Goal: Information Seeking & Learning: Understand process/instructions

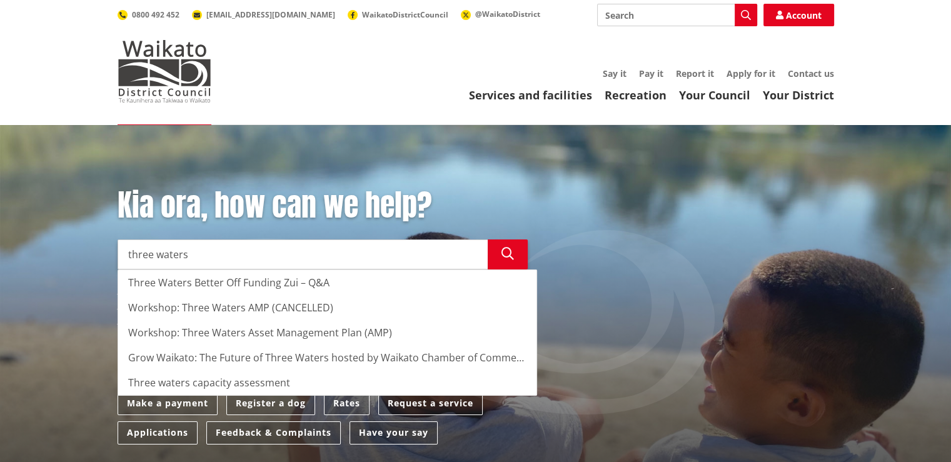
type input "three waters"
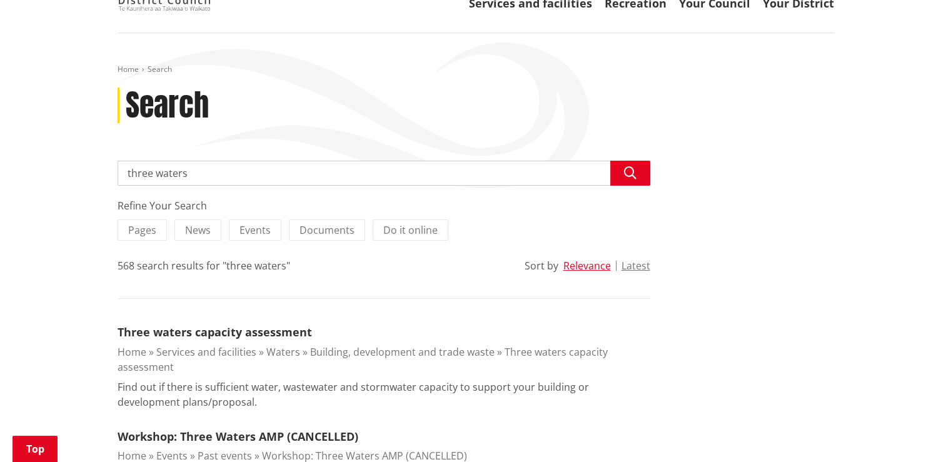
scroll to position [188, 0]
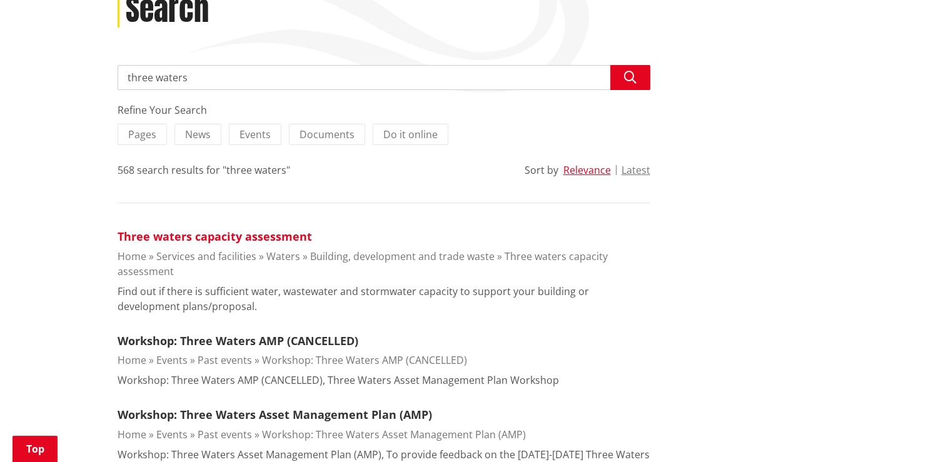
click at [203, 235] on link "Three waters capacity assessment" at bounding box center [215, 236] width 195 height 15
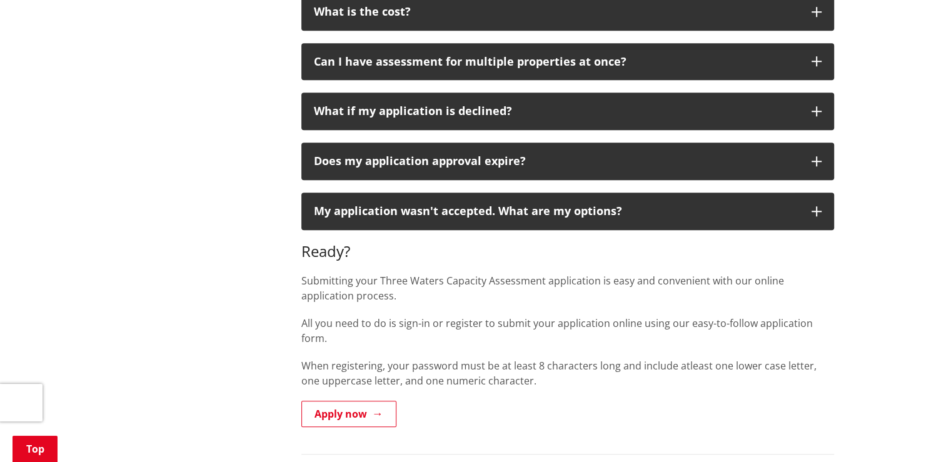
scroll to position [1126, 0]
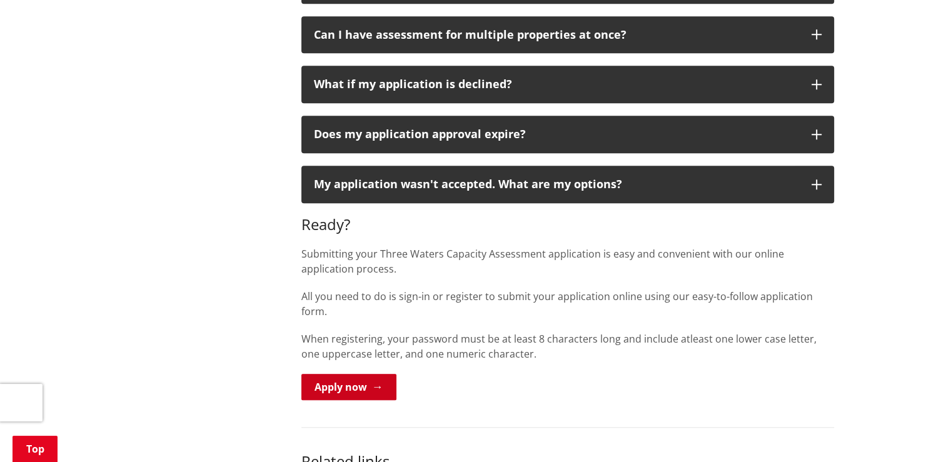
click at [326, 374] on link "Apply now" at bounding box center [348, 387] width 95 height 26
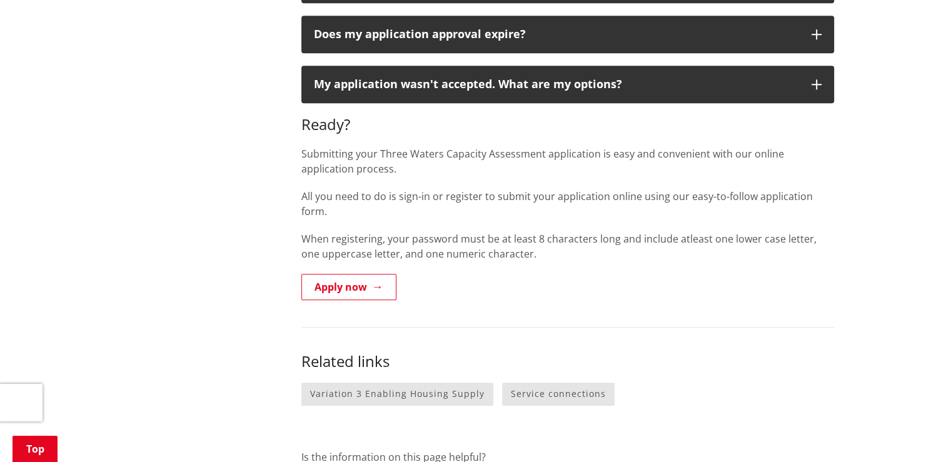
scroll to position [1063, 0]
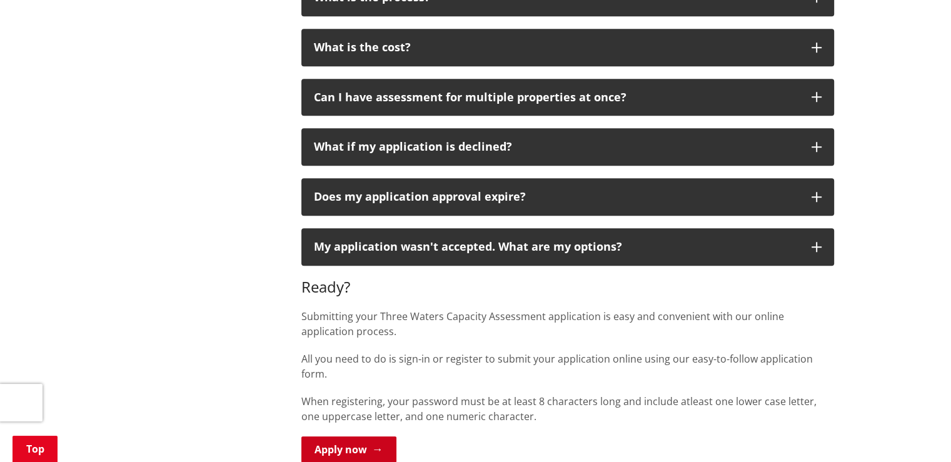
click at [368, 437] on link "Apply now" at bounding box center [348, 450] width 95 height 26
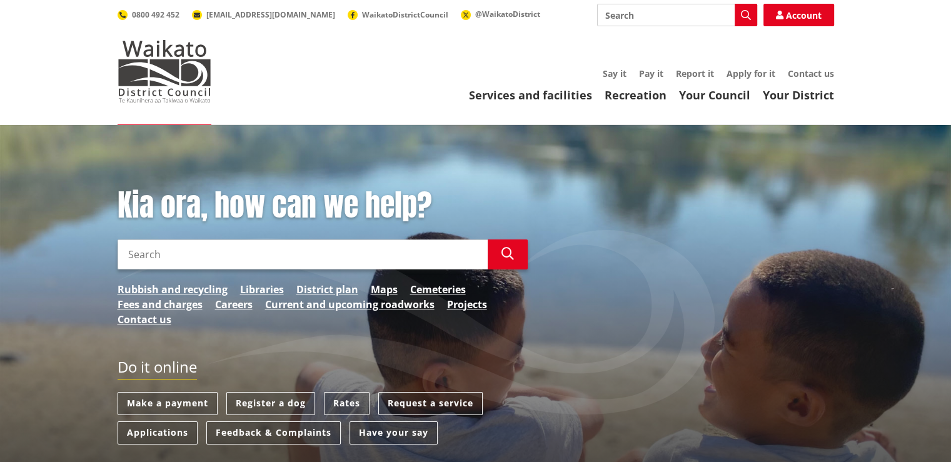
click at [133, 262] on input "Search" at bounding box center [303, 255] width 370 height 30
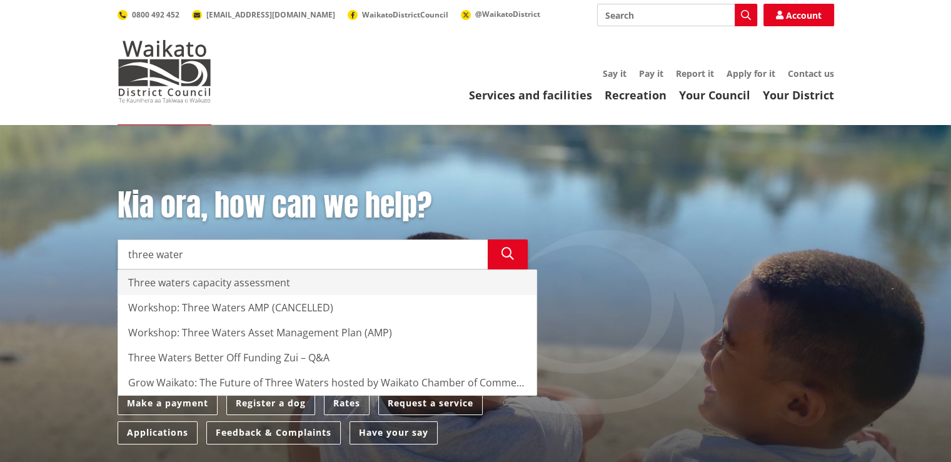
click at [209, 283] on div "Three waters capacity assessment" at bounding box center [327, 282] width 419 height 25
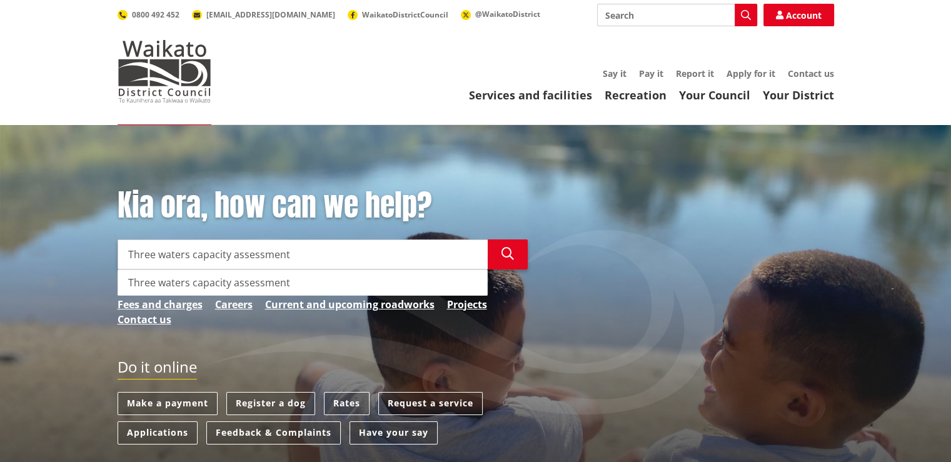
type input "Three waters capacity assessment"
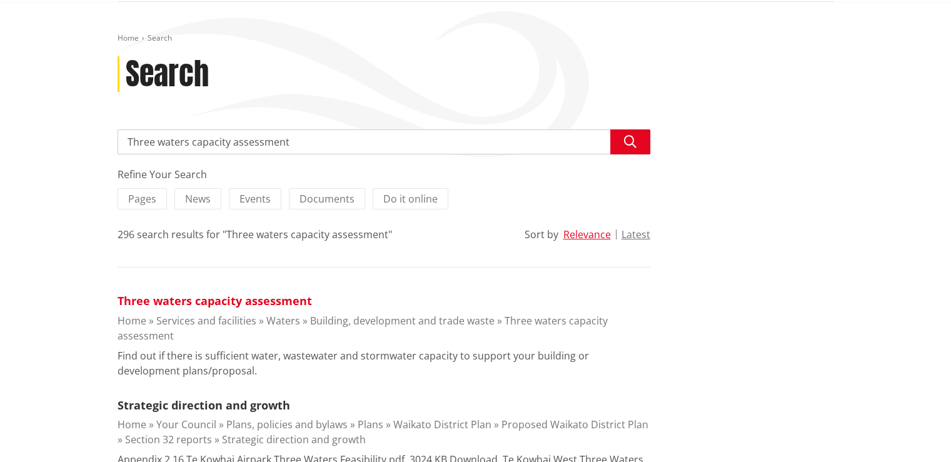
scroll to position [125, 0]
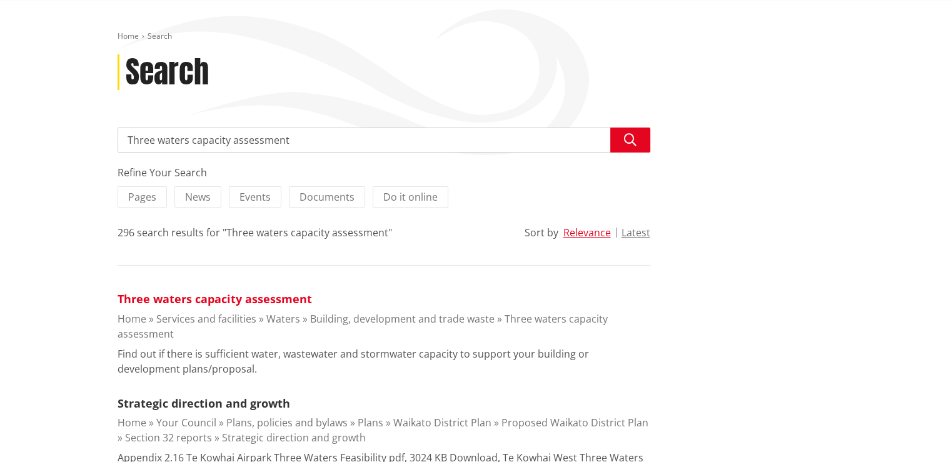
click at [219, 299] on link "Three waters capacity assessment" at bounding box center [215, 298] width 195 height 15
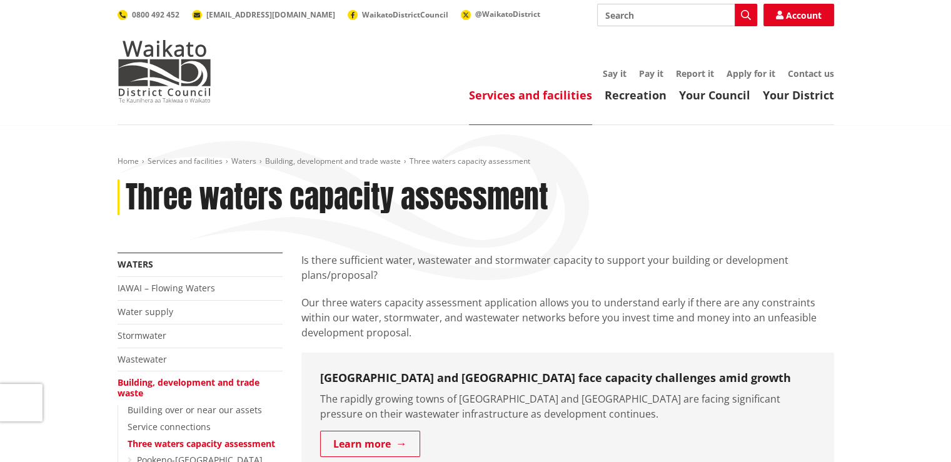
click at [611, 17] on input "Search" at bounding box center [677, 15] width 160 height 23
type input "vehicle"
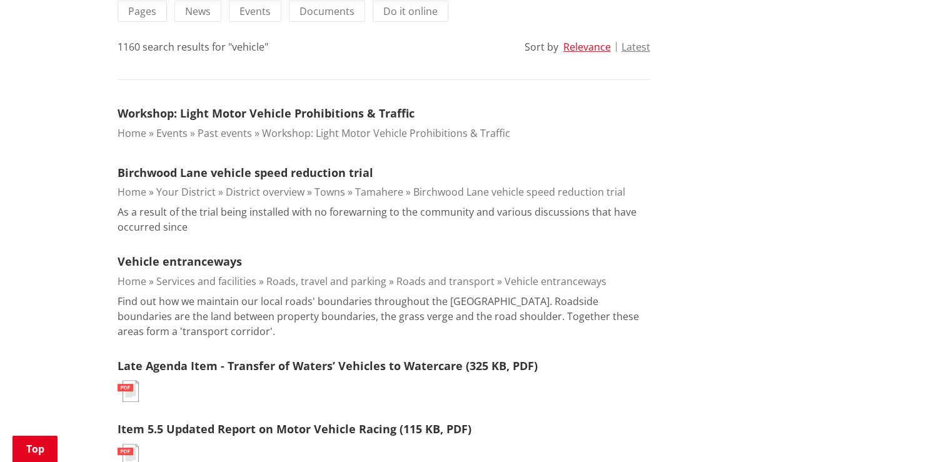
scroll to position [313, 0]
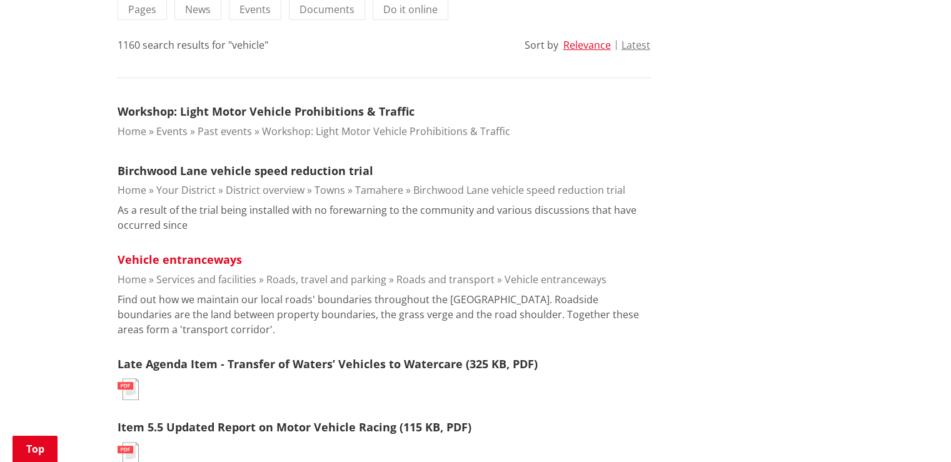
click at [223, 261] on link "Vehicle entranceways" at bounding box center [180, 259] width 124 height 15
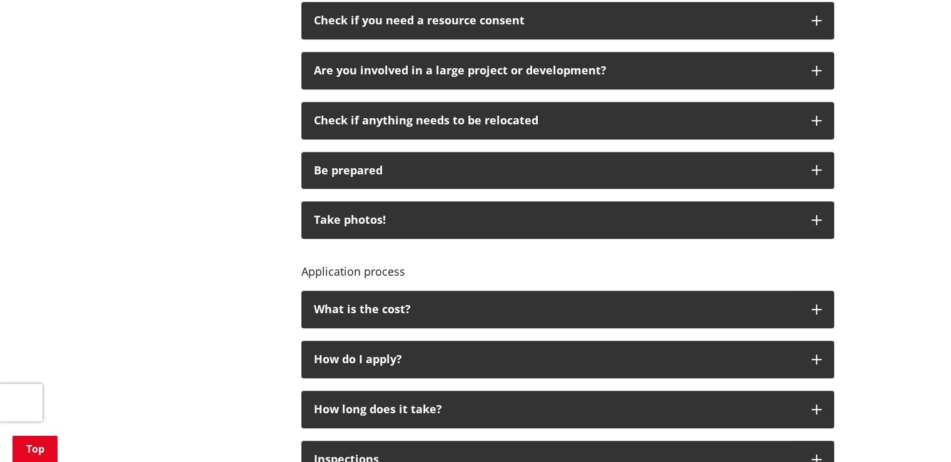
scroll to position [750, 0]
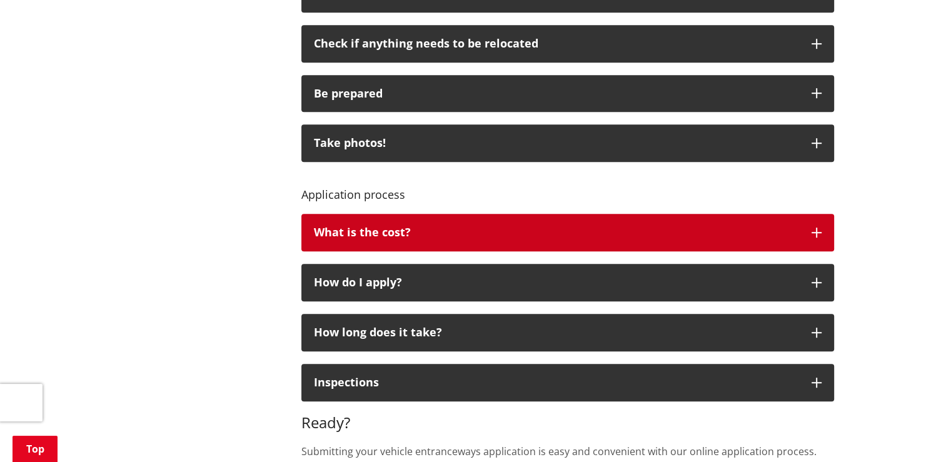
click at [812, 232] on icon "button" at bounding box center [817, 233] width 10 height 10
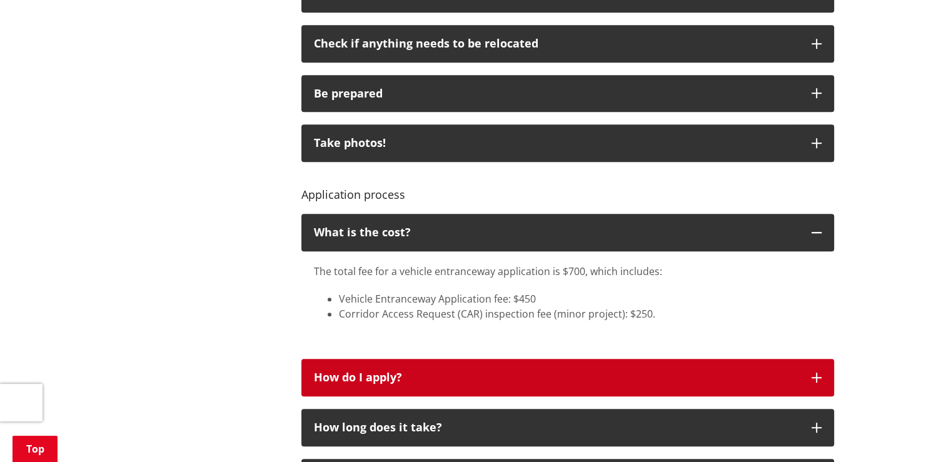
click at [409, 385] on button "How do I apply?" at bounding box center [567, 378] width 533 height 38
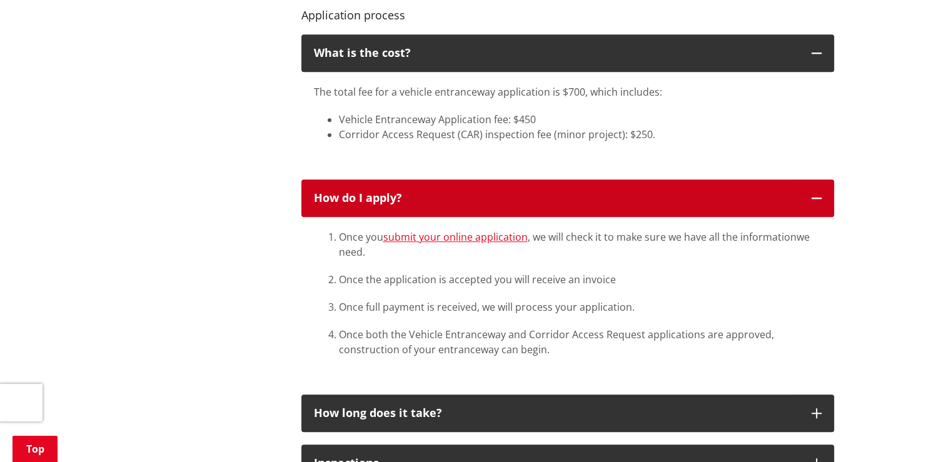
scroll to position [938, 0]
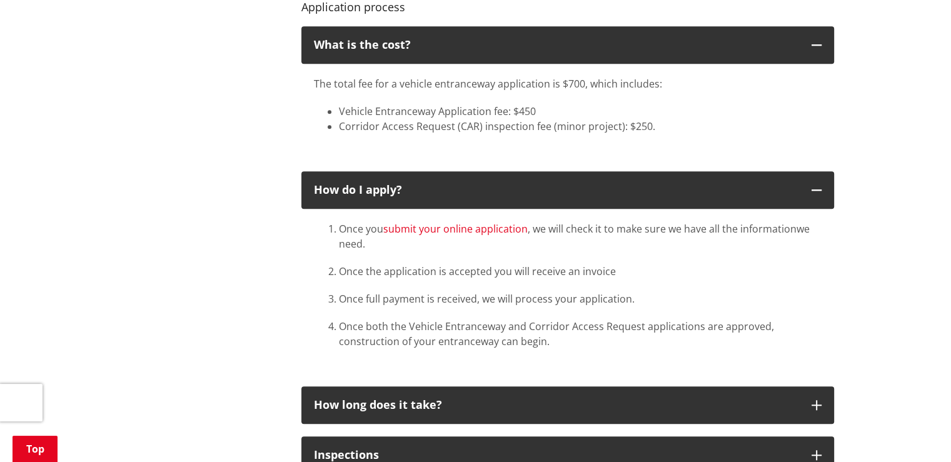
click at [443, 231] on link "submit your online application" at bounding box center [455, 229] width 144 height 14
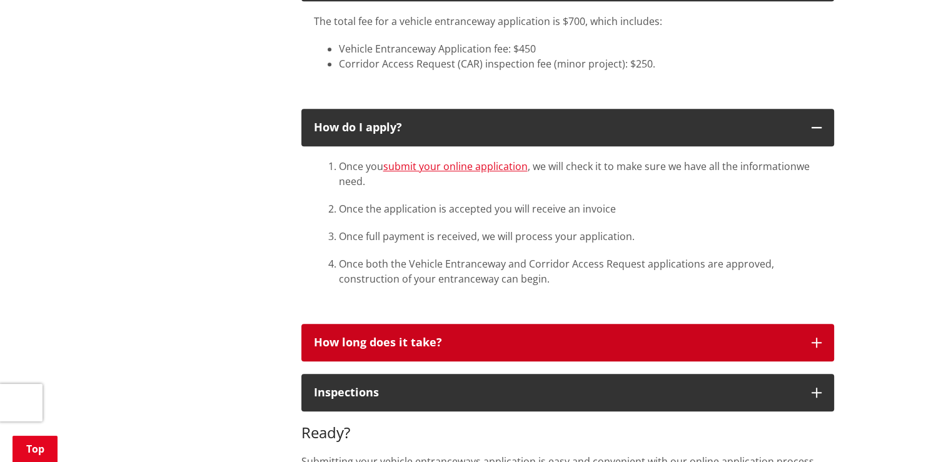
click at [622, 357] on button "How long does it take?" at bounding box center [567, 343] width 533 height 38
